Goal: Transaction & Acquisition: Book appointment/travel/reservation

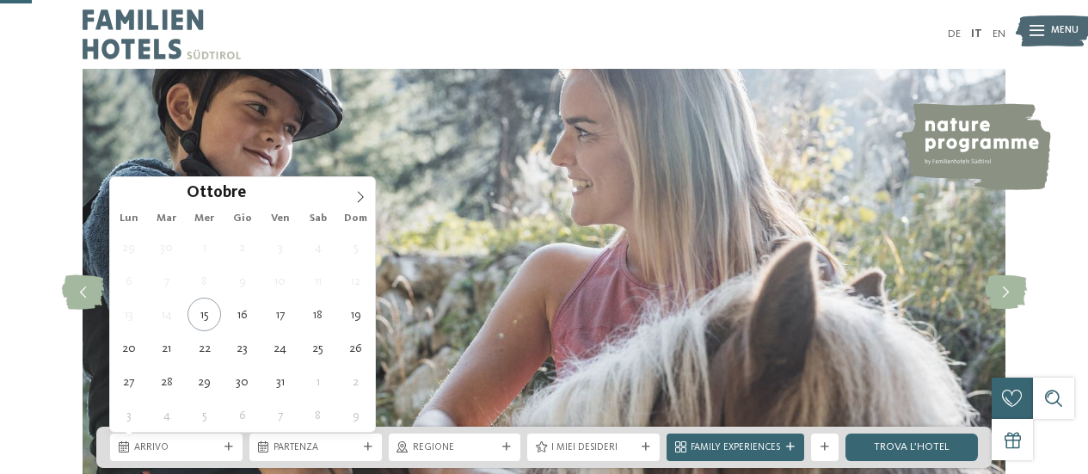
click at [175, 441] on span "Arrivo" at bounding box center [176, 448] width 84 height 14
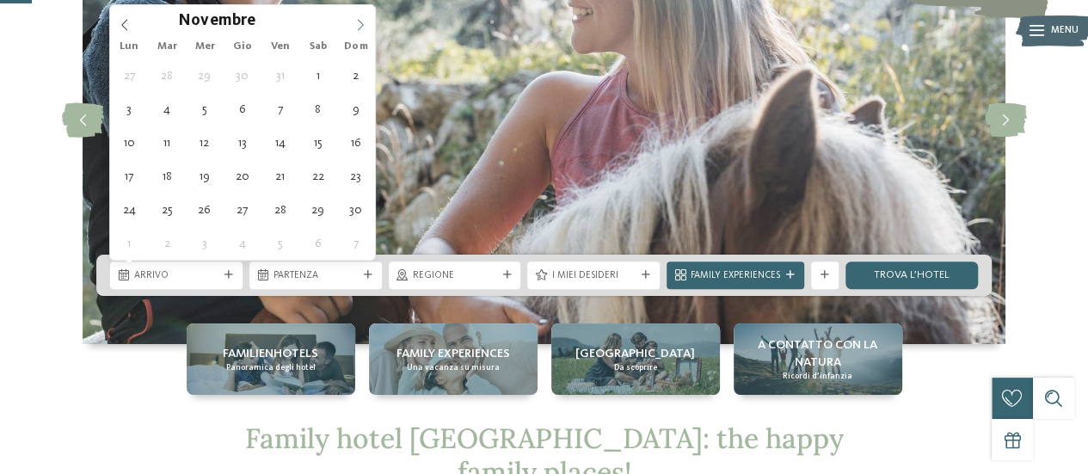
click at [348, 16] on span at bounding box center [360, 19] width 29 height 29
click at [351, 22] on span at bounding box center [360, 19] width 29 height 29
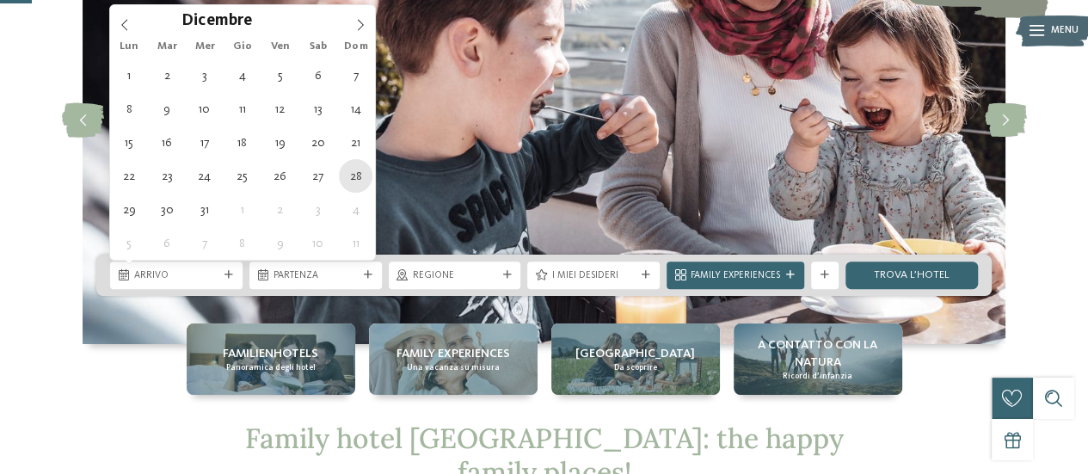
type div "[DATE]"
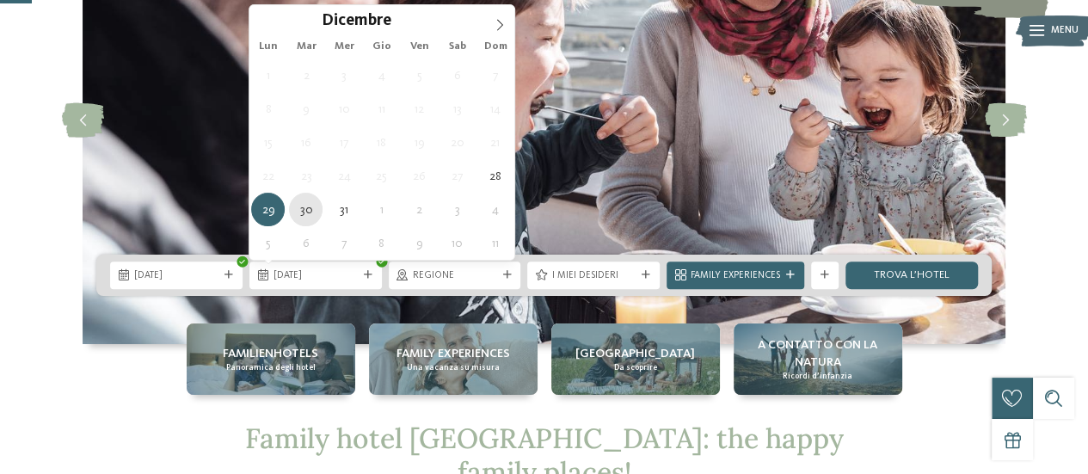
type div "[DATE]"
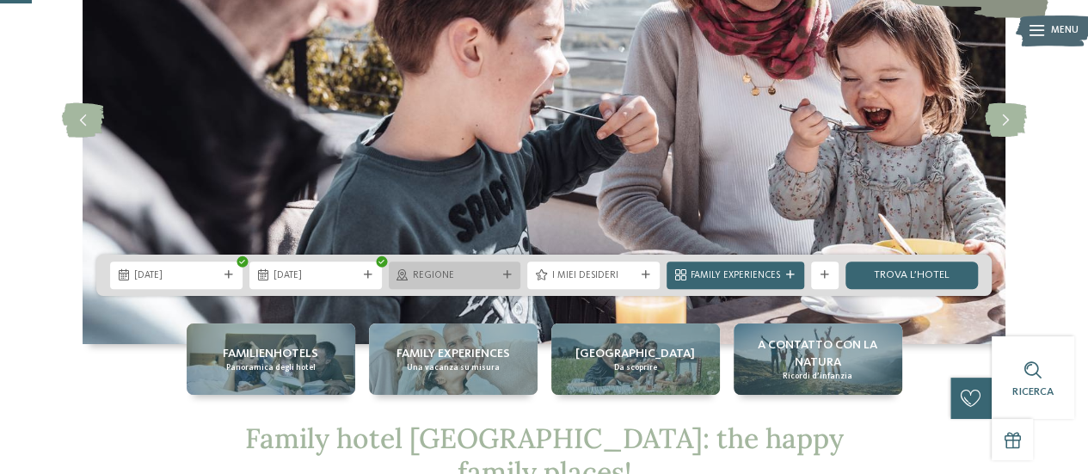
click at [511, 271] on icon at bounding box center [506, 275] width 9 height 9
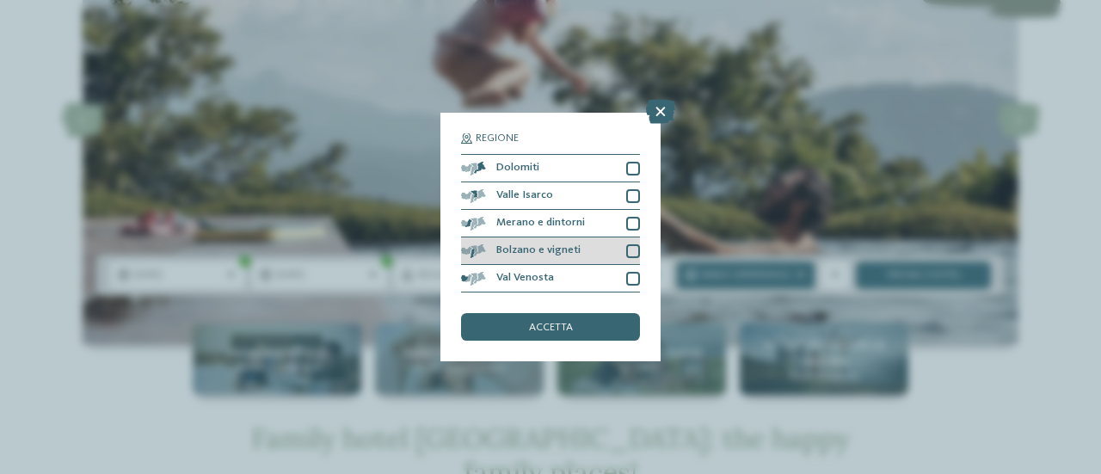
click at [634, 246] on div at bounding box center [633, 251] width 14 height 14
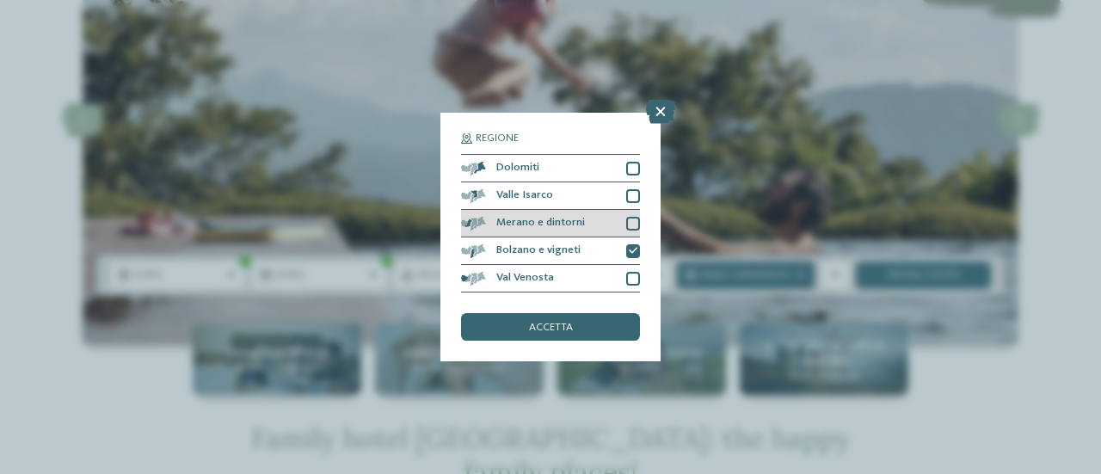
drag, startPoint x: 633, startPoint y: 275, endPoint x: 634, endPoint y: 230, distance: 45.6
click at [632, 273] on div at bounding box center [633, 279] width 14 height 14
click at [631, 221] on div at bounding box center [633, 224] width 14 height 14
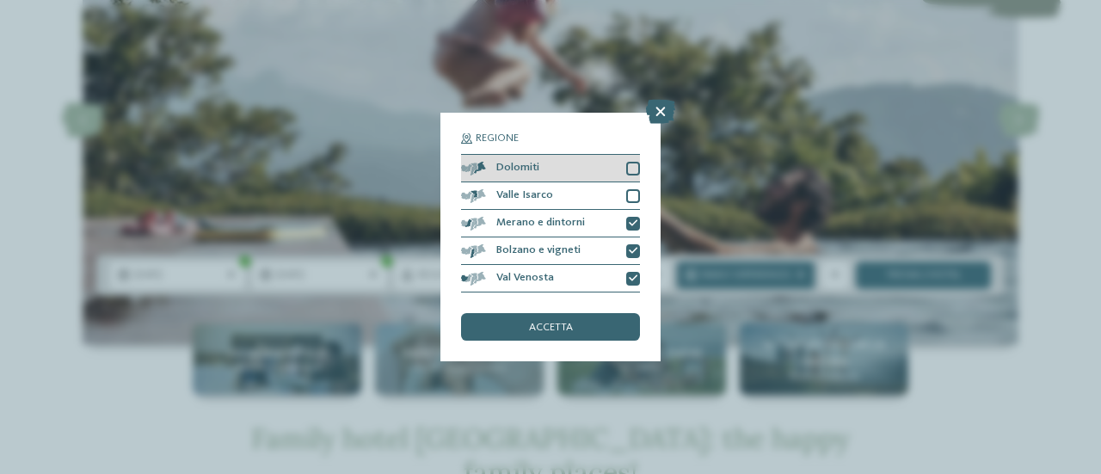
drag, startPoint x: 631, startPoint y: 199, endPoint x: 631, endPoint y: 175, distance: 24.1
click at [631, 195] on div at bounding box center [633, 196] width 14 height 14
click at [631, 173] on div at bounding box center [633, 169] width 14 height 14
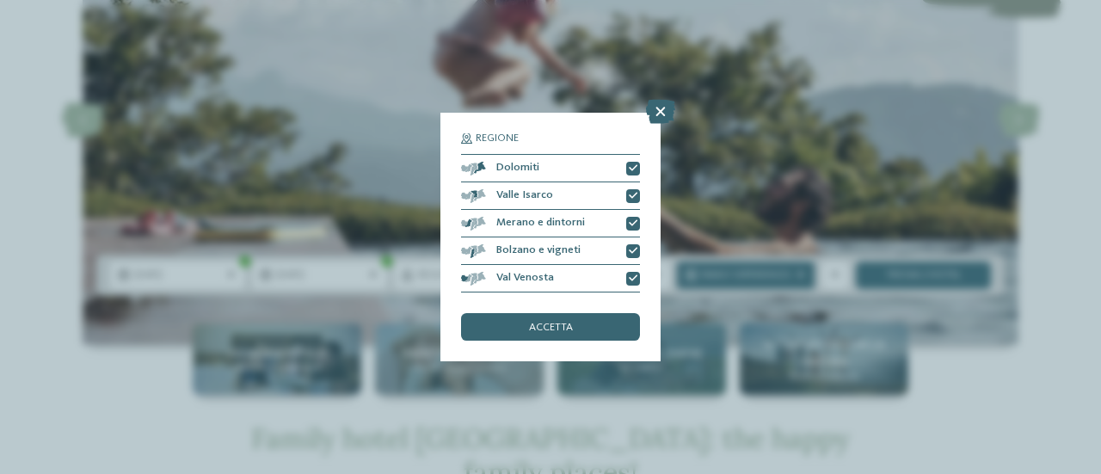
click at [583, 329] on div "accetta" at bounding box center [550, 327] width 179 height 28
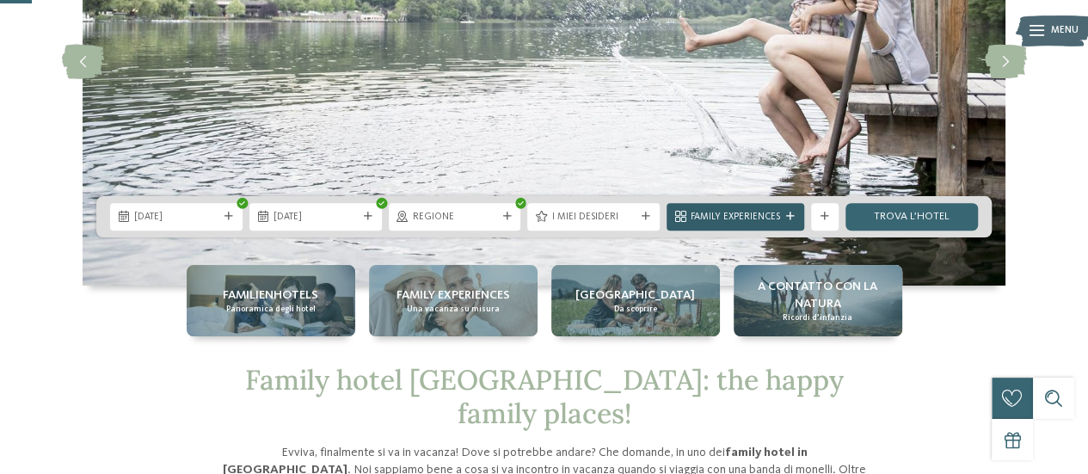
scroll to position [258, 0]
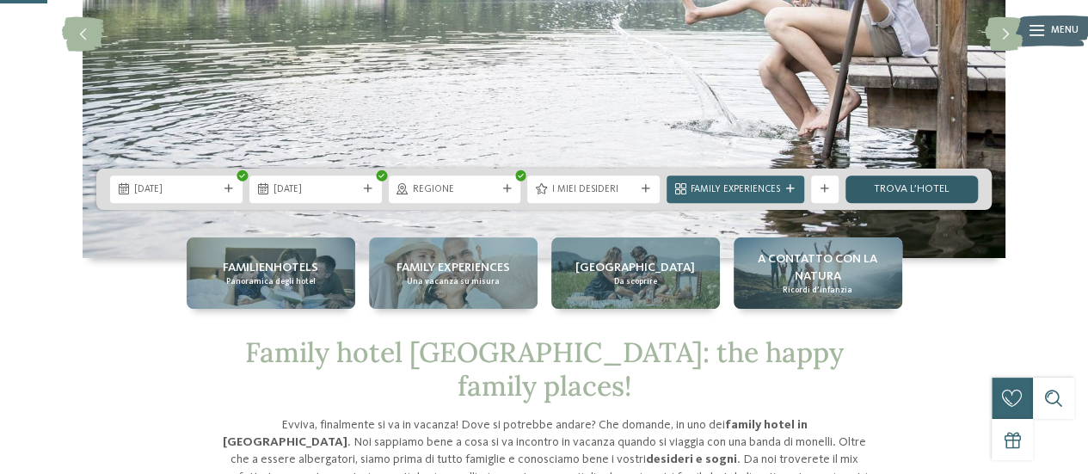
click at [919, 186] on link "trova l’hotel" at bounding box center [911, 189] width 132 height 28
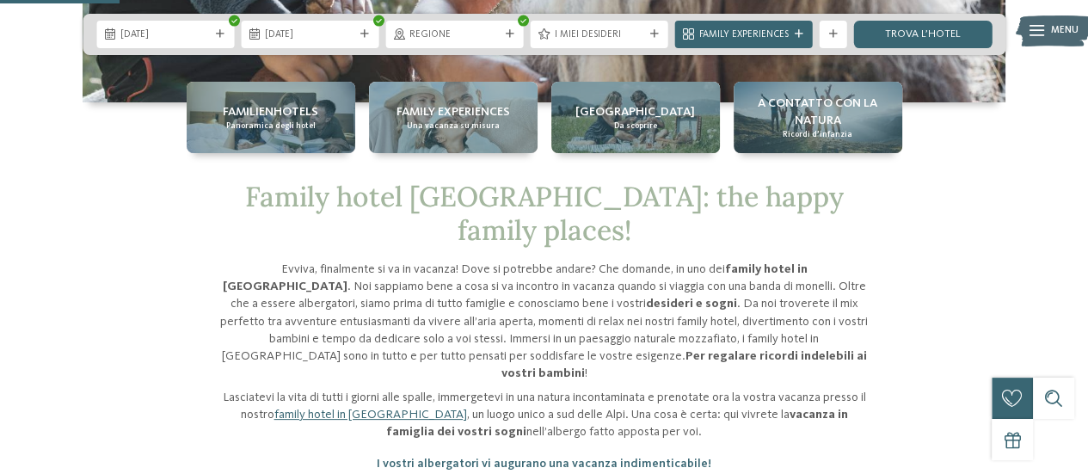
scroll to position [688, 0]
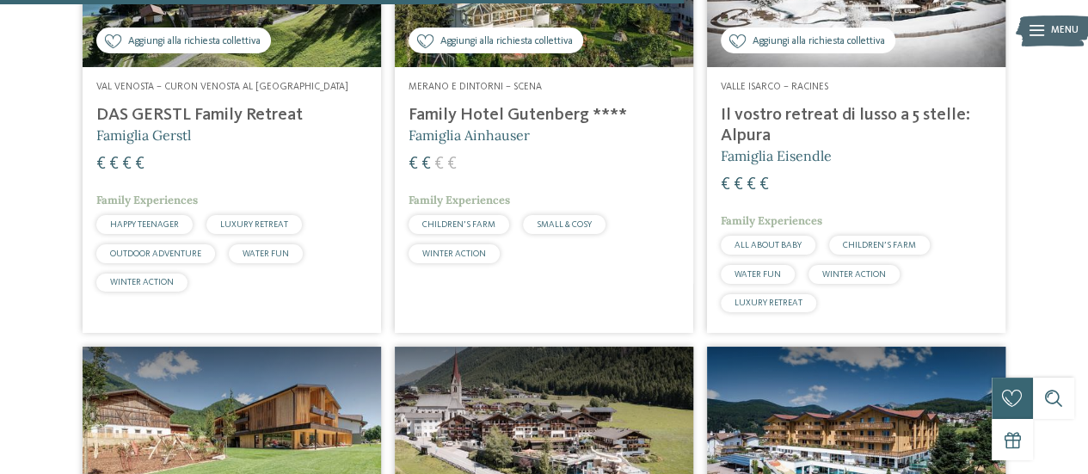
scroll to position [2231, 0]
